Goal: Use online tool/utility

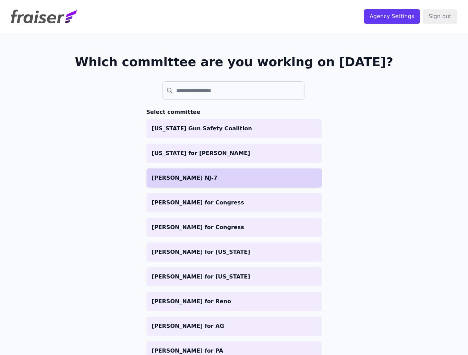
scroll to position [692, 0]
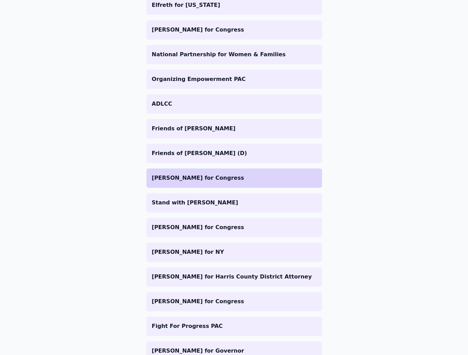
click at [203, 174] on p "[PERSON_NAME] for Congress" at bounding box center [234, 178] width 165 height 8
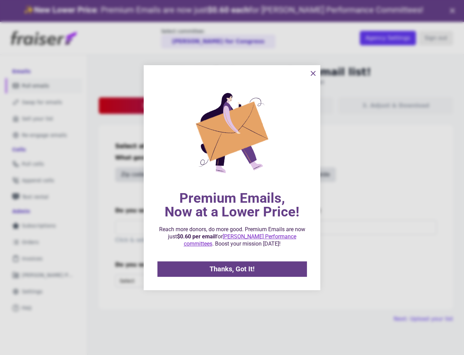
click at [315, 74] on icon "information" at bounding box center [313, 73] width 8 height 8
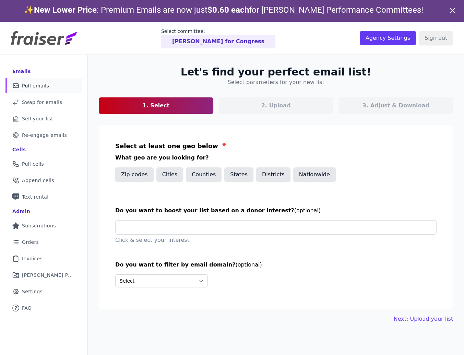
click at [220, 136] on section "Select at least one geo below 📍 What geo are you looking for? Zip codes Cities …" at bounding box center [276, 217] width 354 height 185
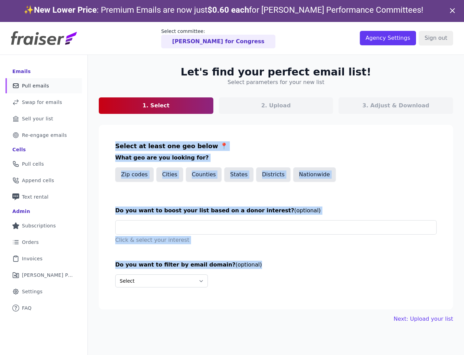
drag, startPoint x: 192, startPoint y: 144, endPoint x: 232, endPoint y: 305, distance: 166.4
click at [232, 305] on section "Select at least one geo below 📍 What geo are you looking for? Zip codes Cities …" at bounding box center [276, 217] width 354 height 185
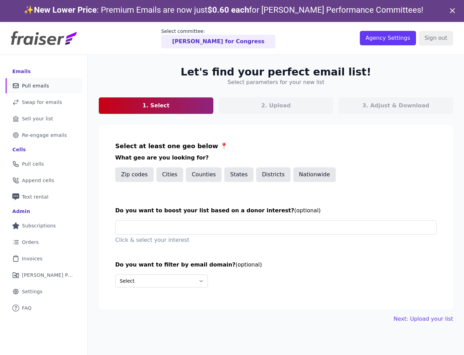
click at [232, 305] on section "Select at least one geo below 📍 What geo are you looking for? Zip codes Cities …" at bounding box center [276, 217] width 354 height 185
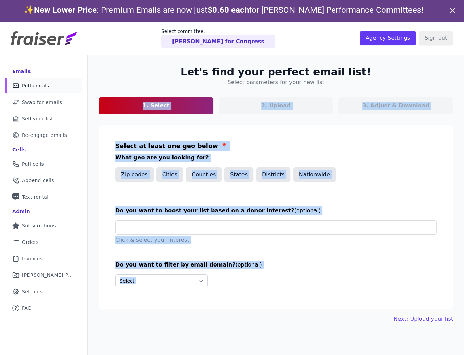
drag, startPoint x: 100, startPoint y: 61, endPoint x: 335, endPoint y: 319, distance: 348.9
click at [335, 319] on div "Let's find your perfect email list! Select parameters for your new list 1. Sele…" at bounding box center [276, 194] width 376 height 279
click at [335, 319] on div "Next: Upload your list" at bounding box center [276, 319] width 354 height 8
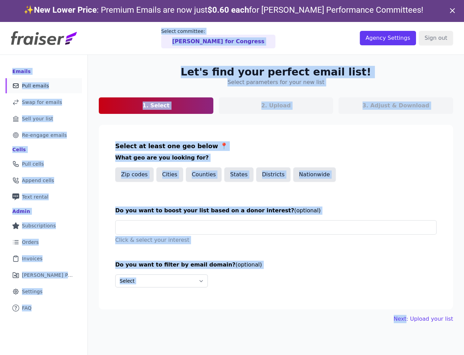
drag, startPoint x: 335, startPoint y: 319, endPoint x: 126, endPoint y: 28, distance: 359.0
click at [126, 28] on div "Select committee: [PERSON_NAME] for Congress Agency Settings Sign out Emails Ma…" at bounding box center [232, 199] width 464 height 355
click at [126, 28] on div "Select committee: [PERSON_NAME] for Congress" at bounding box center [218, 38] width 283 height 21
drag, startPoint x: 126, startPoint y: 25, endPoint x: 316, endPoint y: 296, distance: 331.1
click at [316, 296] on div "Select committee: [PERSON_NAME] for Congress Agency Settings Sign out Emails Ma…" at bounding box center [232, 199] width 464 height 355
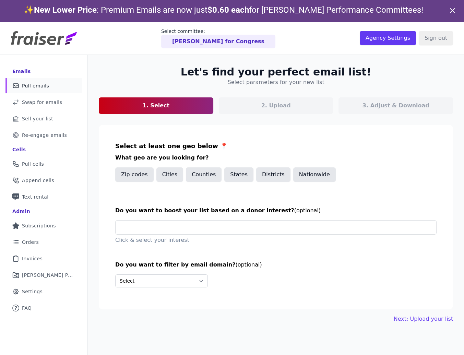
click at [314, 313] on div "Let's find your perfect email list! Select parameters for your new list 1. Sele…" at bounding box center [276, 194] width 376 height 279
